Goal: Information Seeking & Learning: Learn about a topic

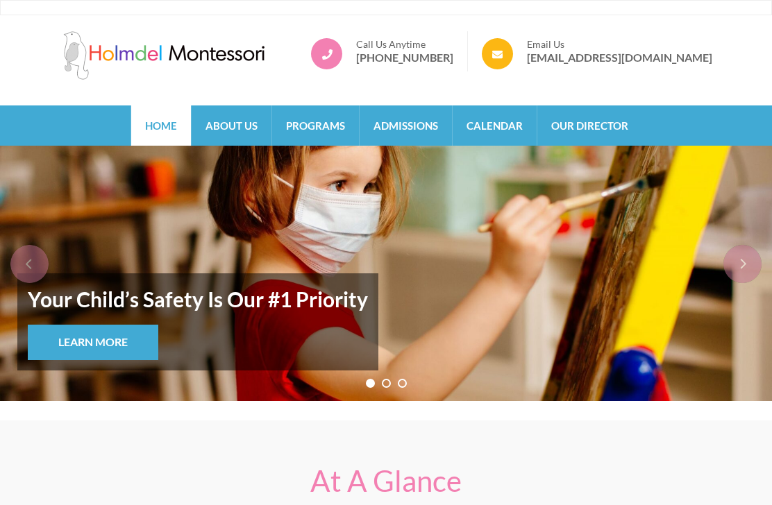
click at [327, 130] on link "Programs" at bounding box center [315, 126] width 87 height 40
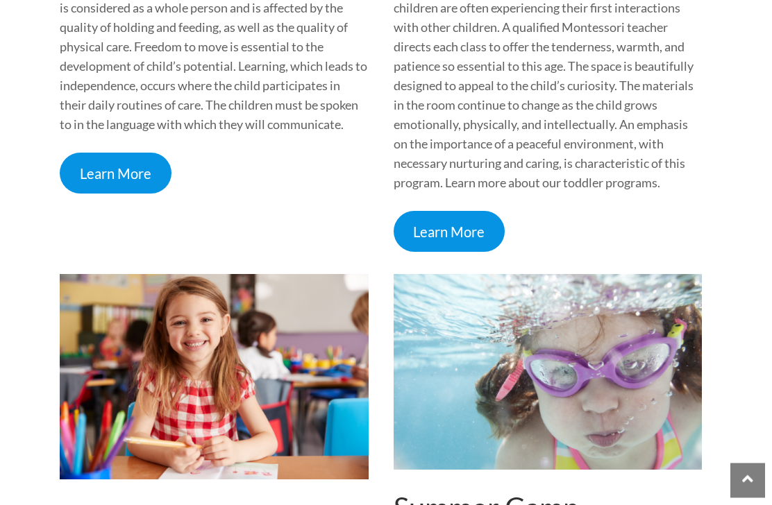
scroll to position [726, 0]
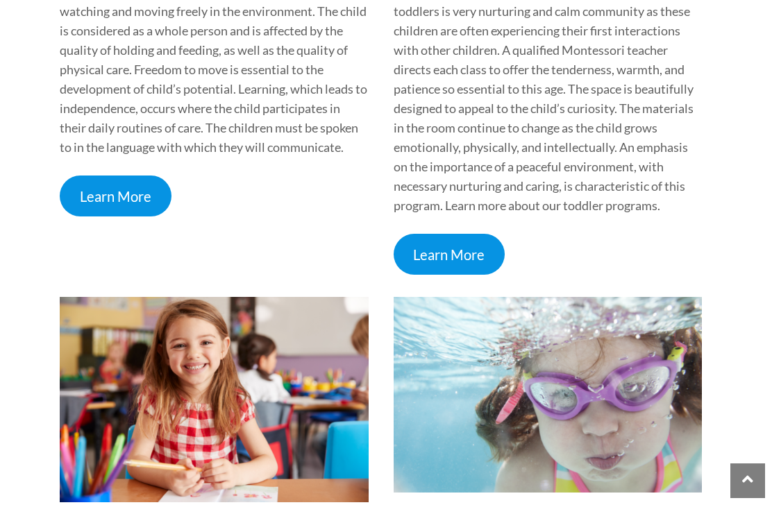
click at [89, 199] on link "Learn More" at bounding box center [116, 196] width 112 height 41
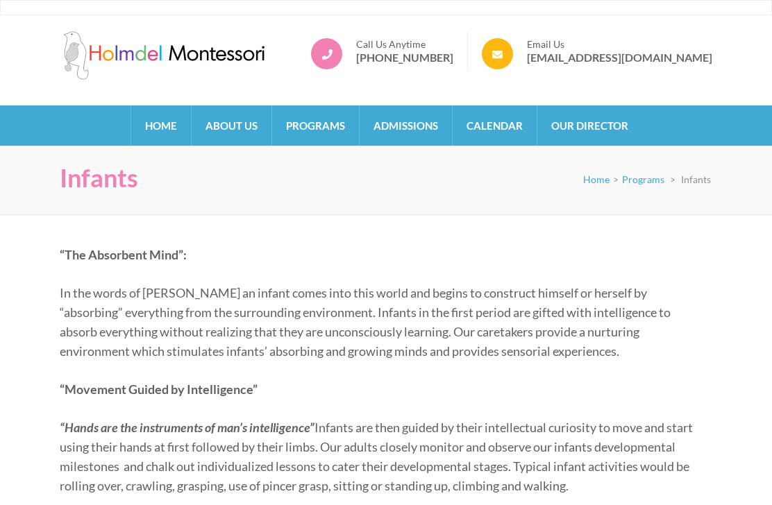
click at [412, 136] on link "Admissions" at bounding box center [406, 126] width 92 height 40
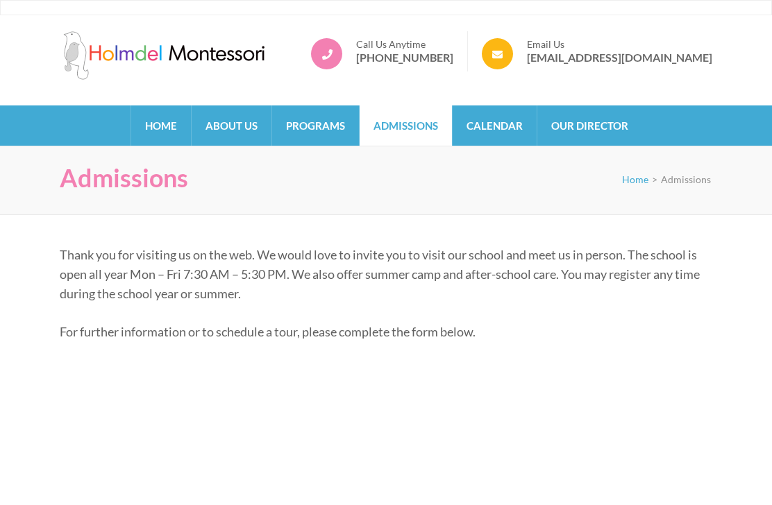
click at [325, 129] on link "Programs" at bounding box center [315, 126] width 87 height 40
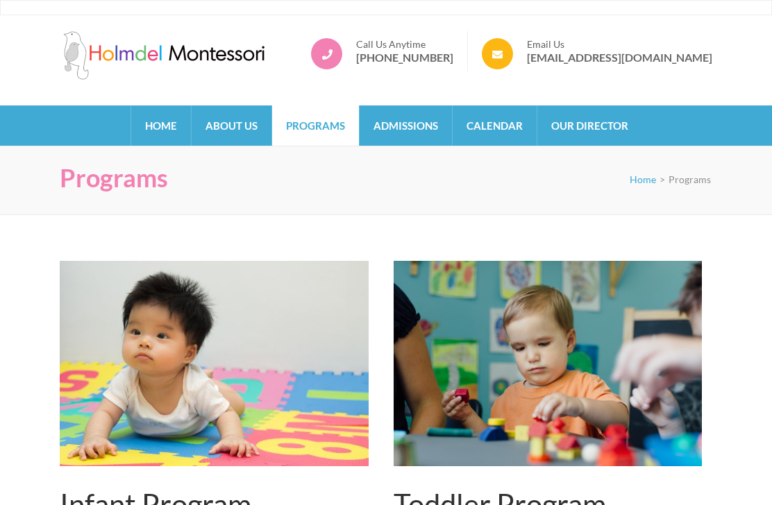
click at [237, 130] on link "About Us" at bounding box center [232, 126] width 80 height 40
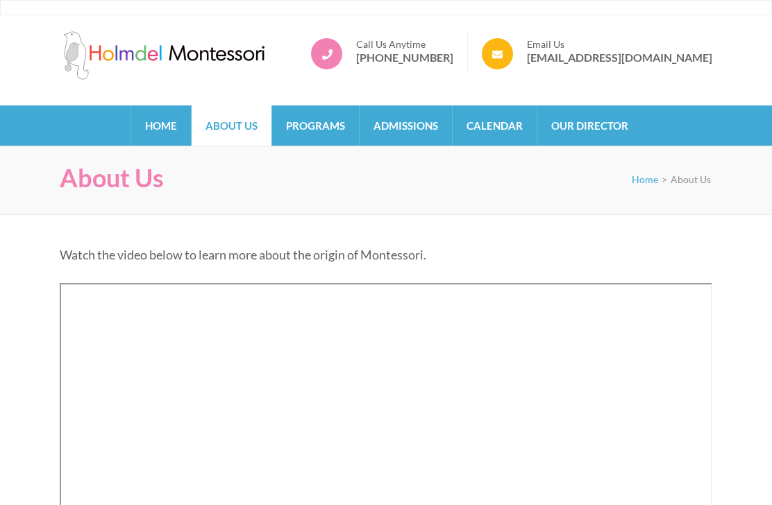
click at [603, 131] on link "Our Director" at bounding box center [589, 126] width 105 height 40
